Goal: Share content: Share content

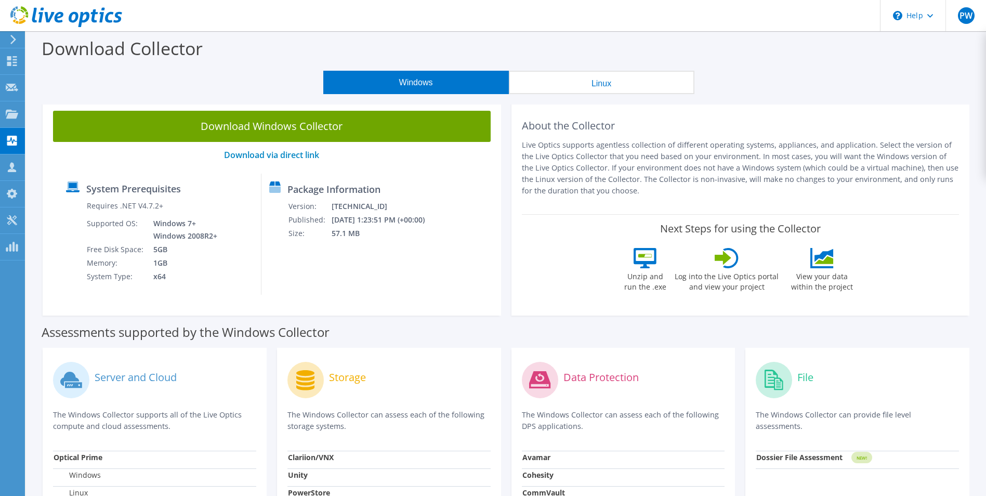
click at [608, 49] on div "Download Collector" at bounding box center [505, 50] width 949 height 39
click at [37, 113] on div "Projects" at bounding box center [49, 114] width 50 height 26
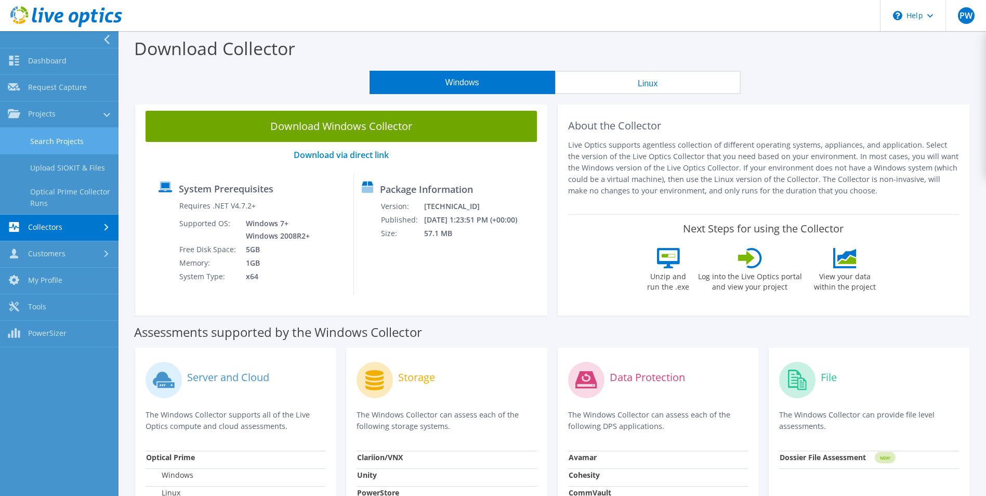
click at [54, 140] on link "Search Projects" at bounding box center [59, 141] width 118 height 27
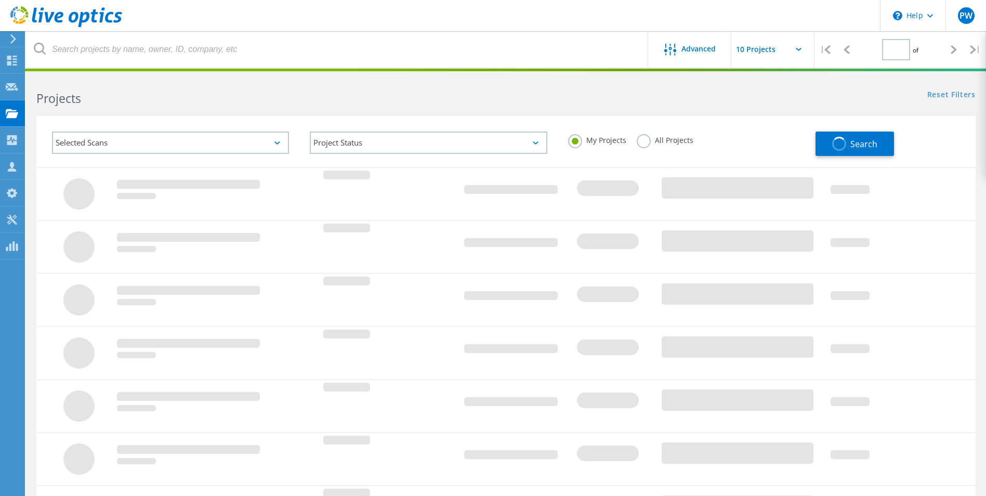
type input "1"
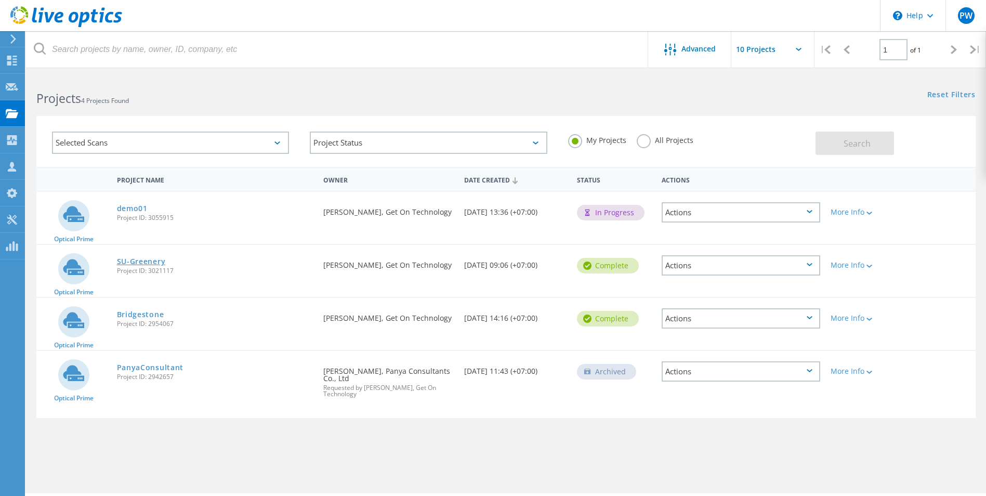
click at [150, 262] on link "SU-Greenery" at bounding box center [141, 261] width 49 height 7
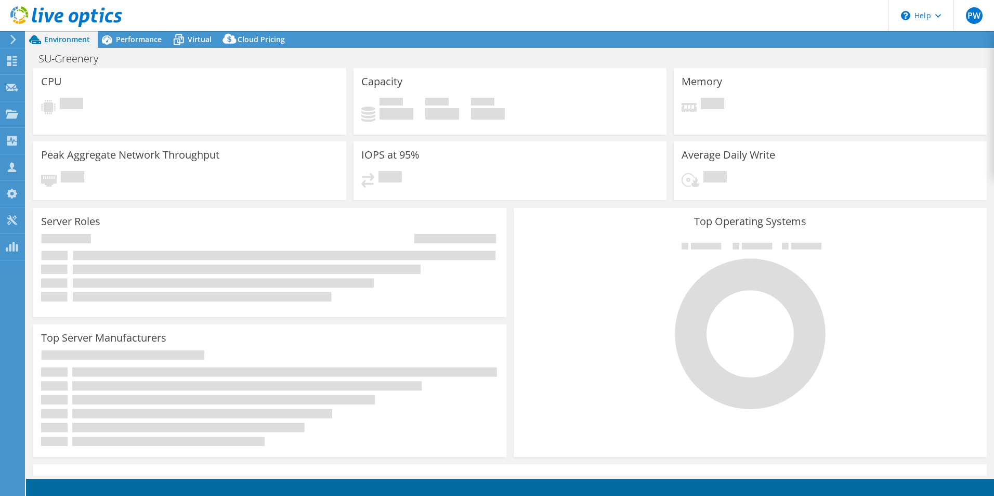
select select "USD"
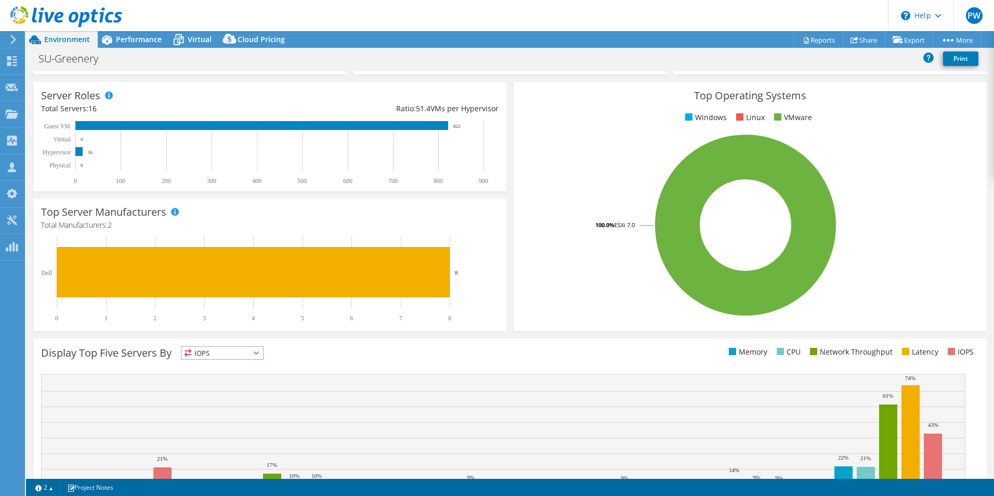
scroll to position [42, 0]
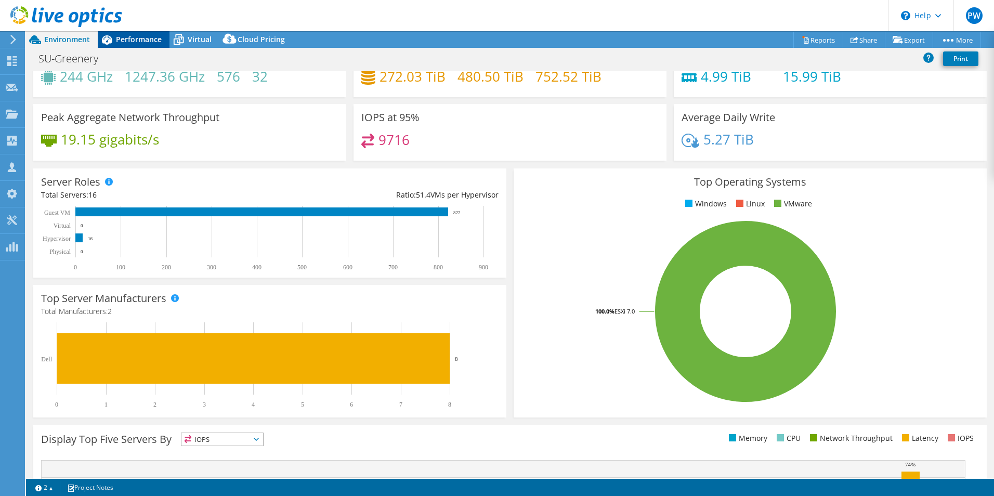
click at [138, 41] on span "Performance" at bounding box center [139, 39] width 46 height 10
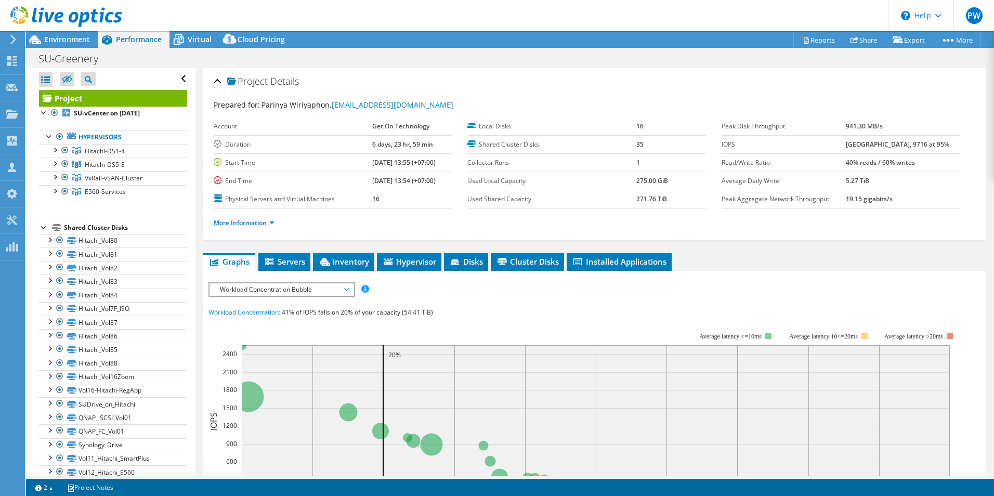
click at [325, 289] on span "Workload Concentration Bubble" at bounding box center [282, 289] width 134 height 12
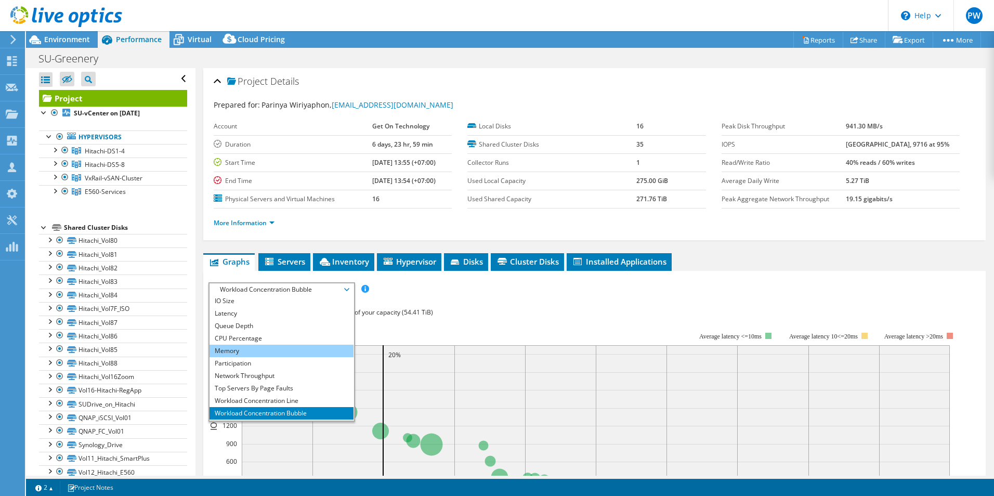
scroll to position [37, 0]
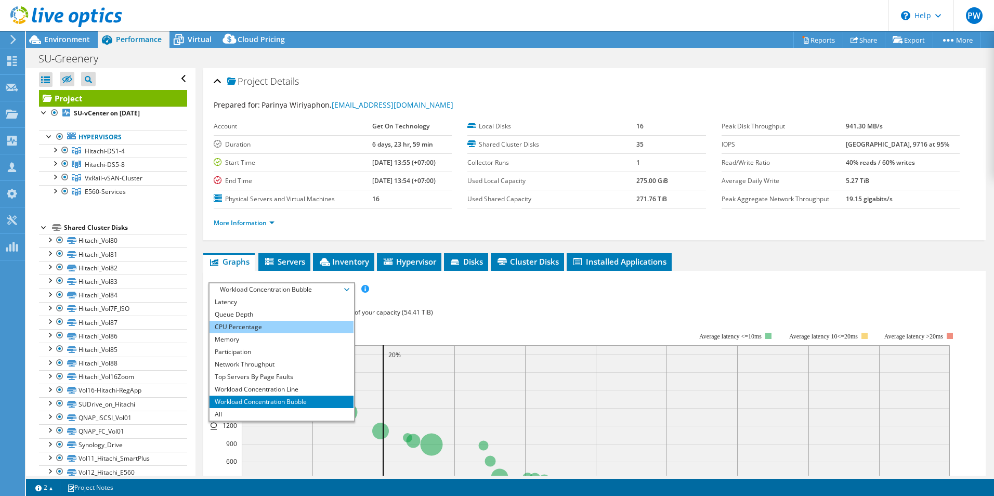
click at [265, 326] on li "CPU Percentage" at bounding box center [281, 327] width 144 height 12
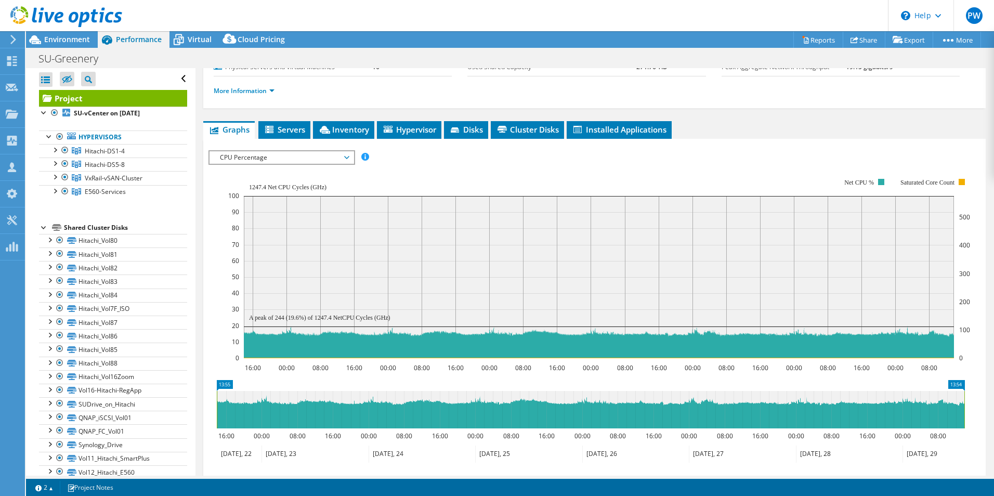
scroll to position [156, 0]
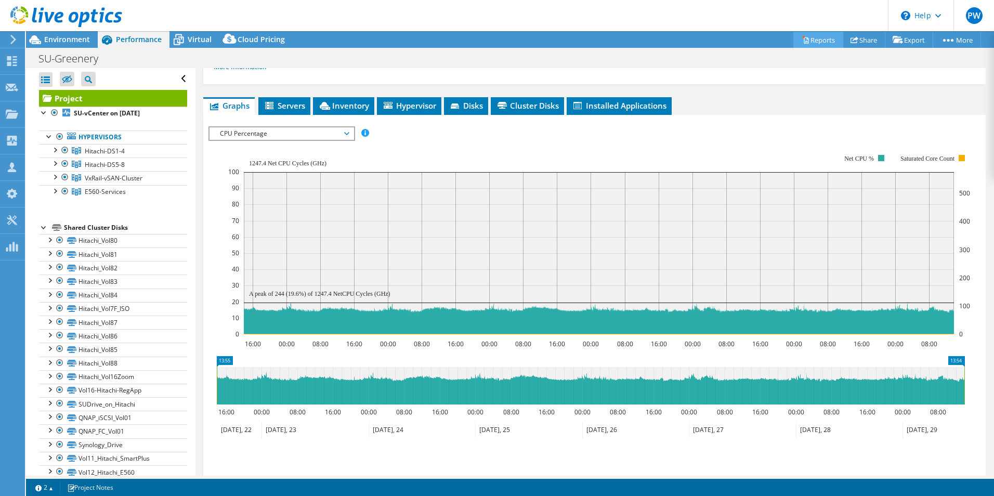
click at [816, 41] on link "Reports" at bounding box center [818, 40] width 50 height 16
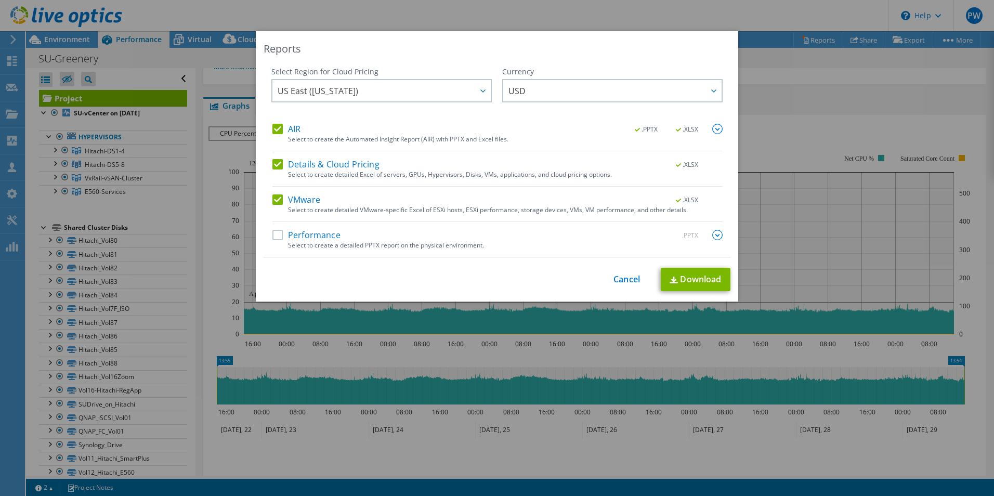
click at [272, 233] on label "Performance" at bounding box center [306, 235] width 68 height 10
click at [0, 0] on input "Performance" at bounding box center [0, 0] width 0 height 0
click at [712, 236] on img at bounding box center [717, 235] width 10 height 10
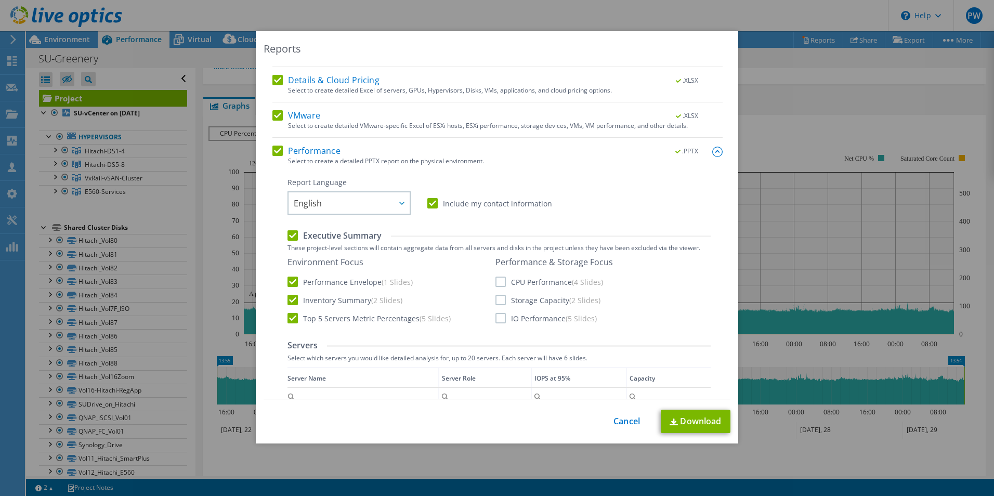
scroll to position [104, 0]
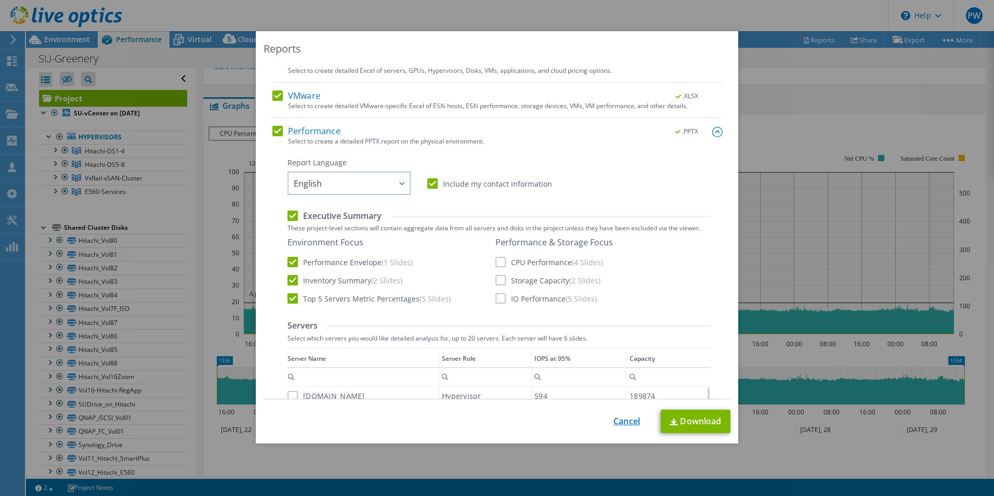
click at [627, 419] on link "Cancel" at bounding box center [626, 421] width 27 height 10
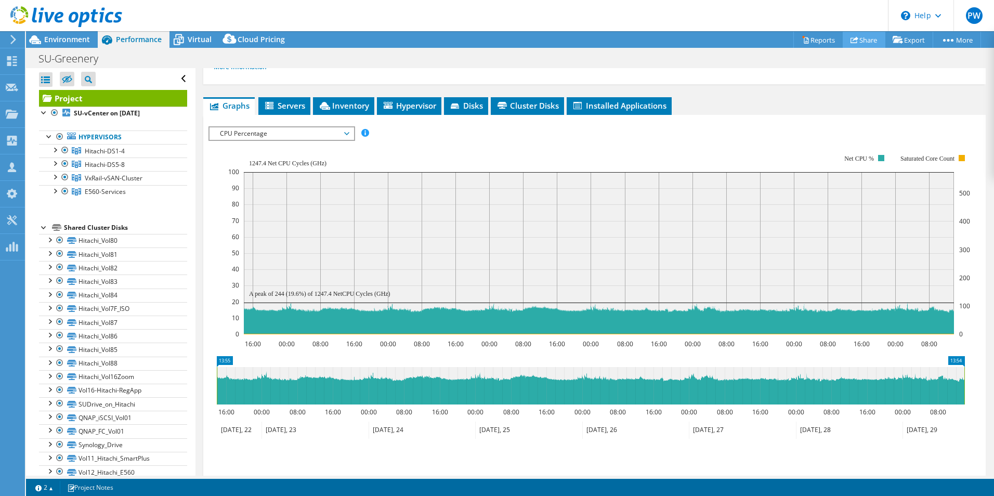
click at [859, 38] on link "Share" at bounding box center [863, 40] width 43 height 16
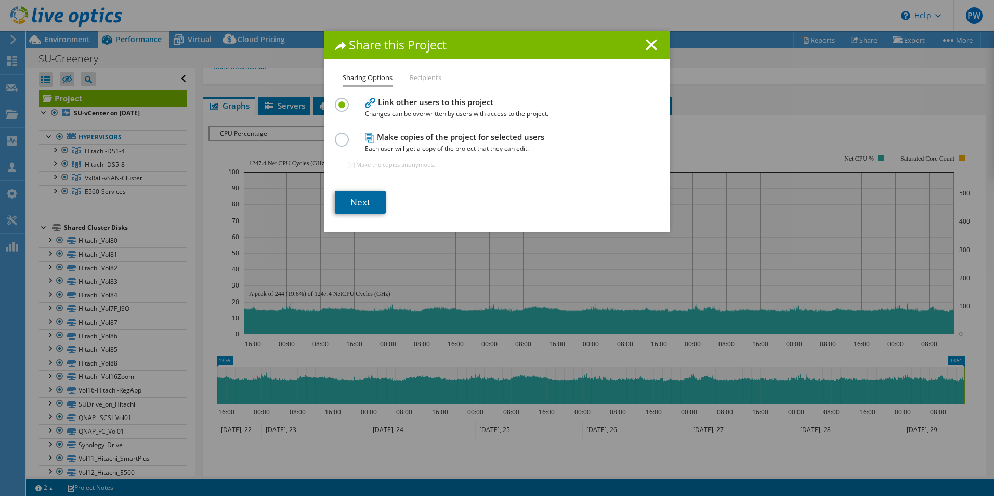
click at [355, 204] on link "Next" at bounding box center [360, 202] width 51 height 23
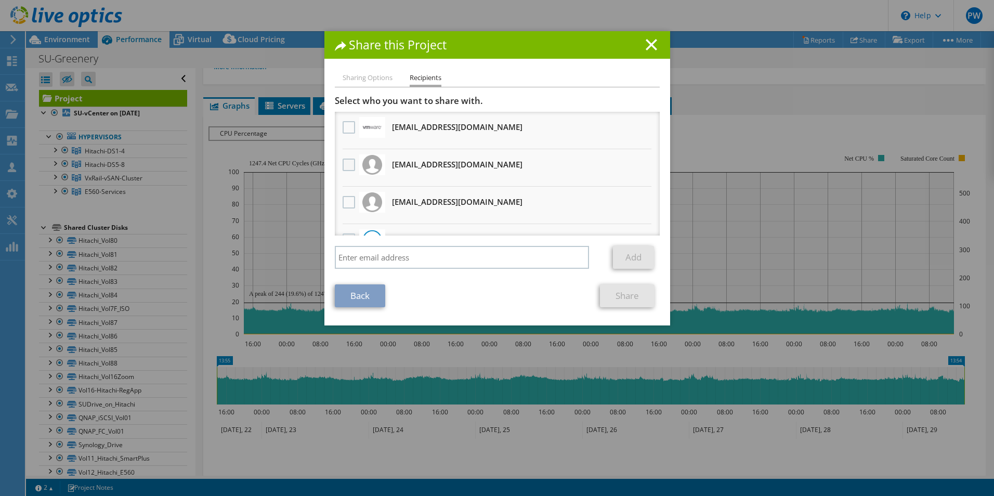
click at [345, 165] on label at bounding box center [349, 165] width 15 height 12
click at [0, 0] on input "checkbox" at bounding box center [0, 0] width 0 height 0
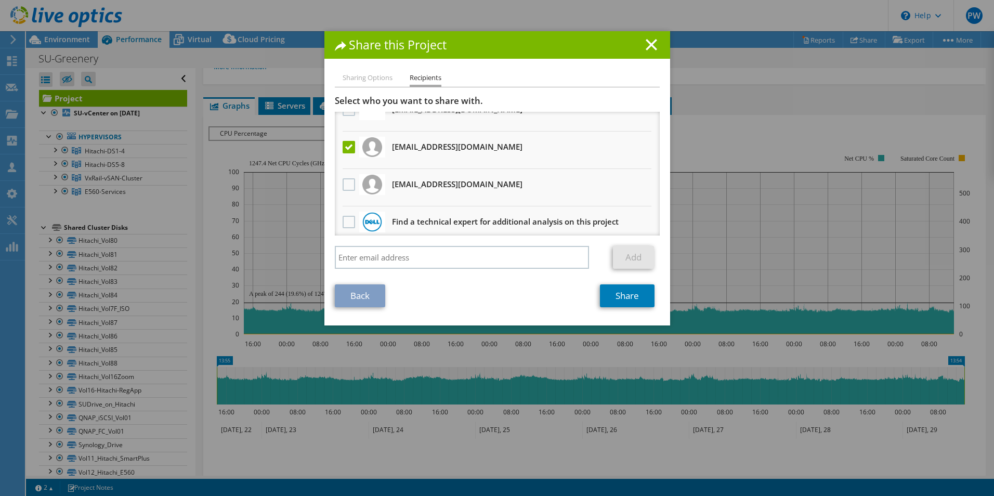
scroll to position [26, 0]
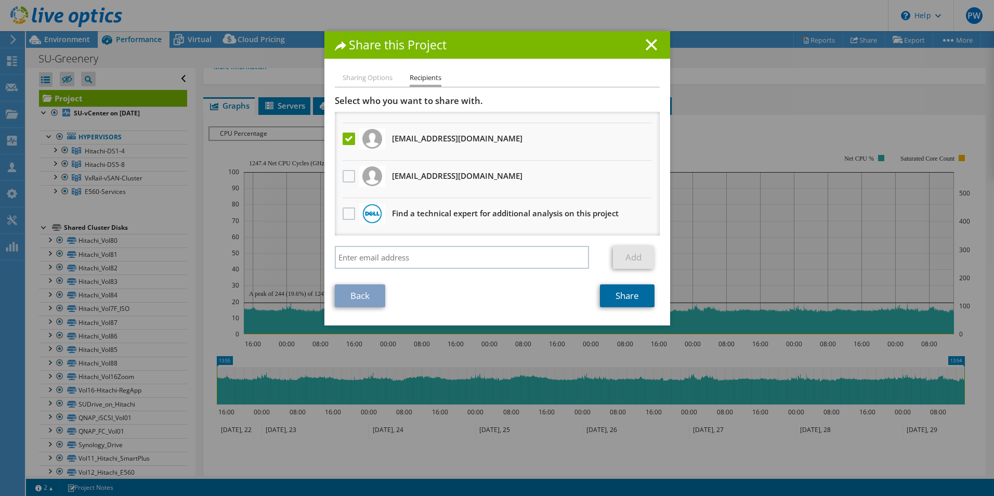
click at [623, 294] on link "Share" at bounding box center [627, 295] width 55 height 23
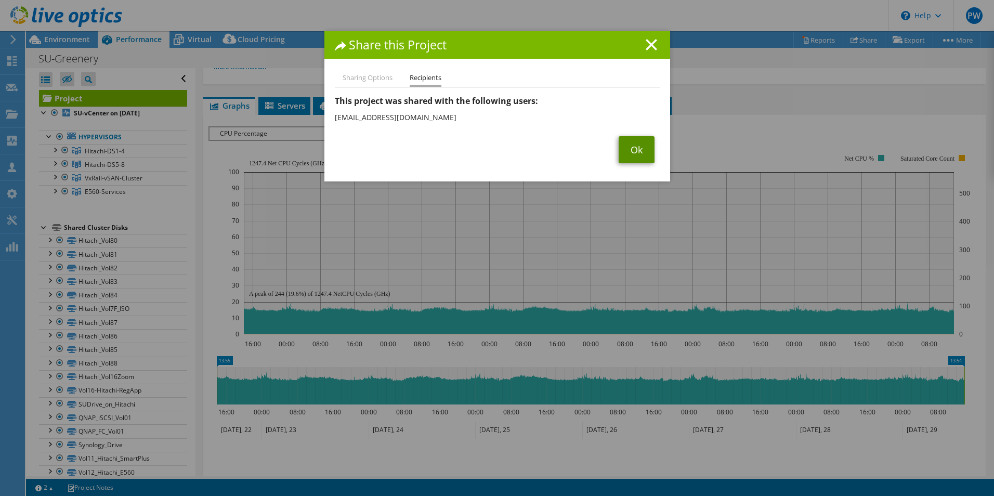
click at [630, 149] on link "Ok" at bounding box center [636, 149] width 36 height 27
